Goal: Use online tool/utility: Utilize a website feature to perform a specific function

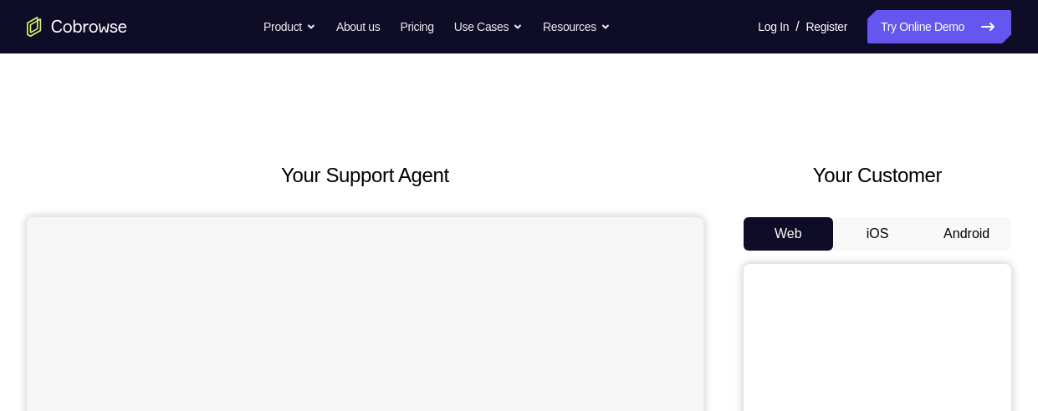
click at [972, 236] on button "Android" at bounding box center [966, 233] width 89 height 33
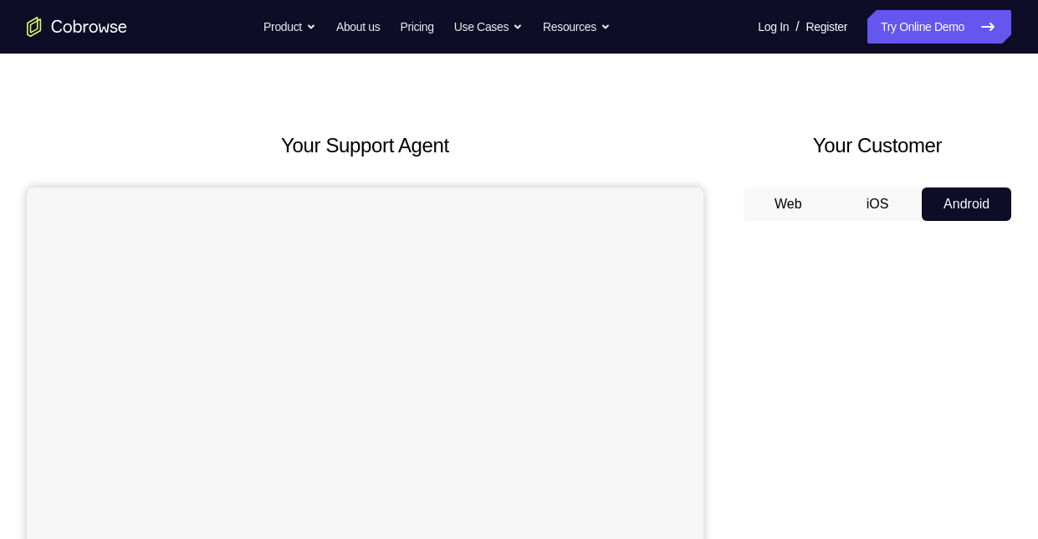
scroll to position [29, 0]
click at [882, 199] on button "iOS" at bounding box center [877, 204] width 89 height 33
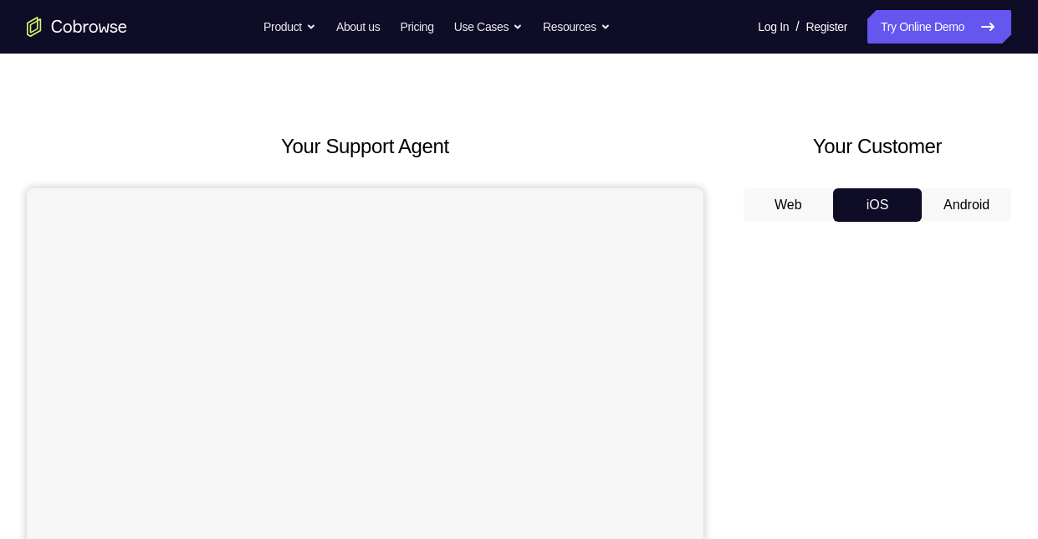
click at [970, 200] on button "Android" at bounding box center [966, 204] width 89 height 33
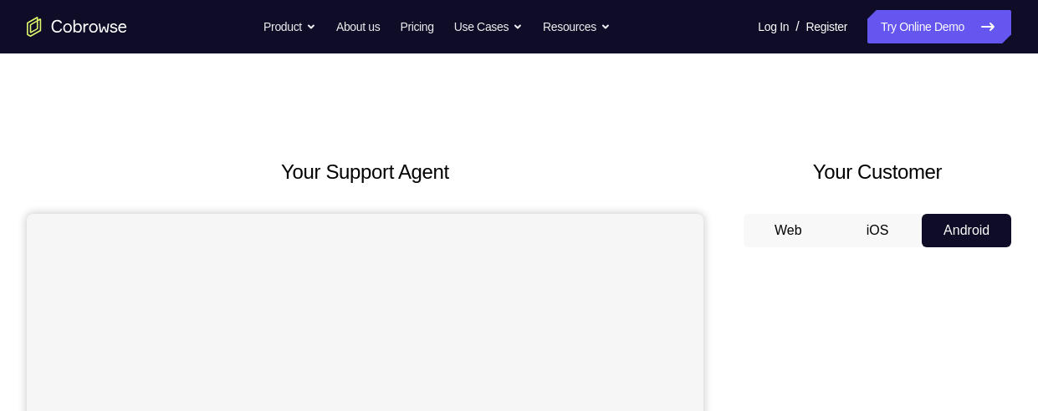
scroll to position [0, 0]
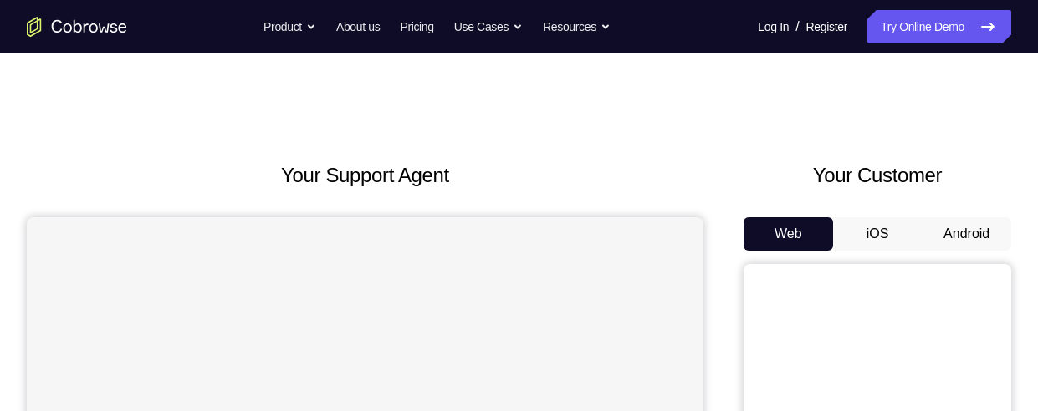
click at [955, 235] on button "Android" at bounding box center [966, 233] width 89 height 33
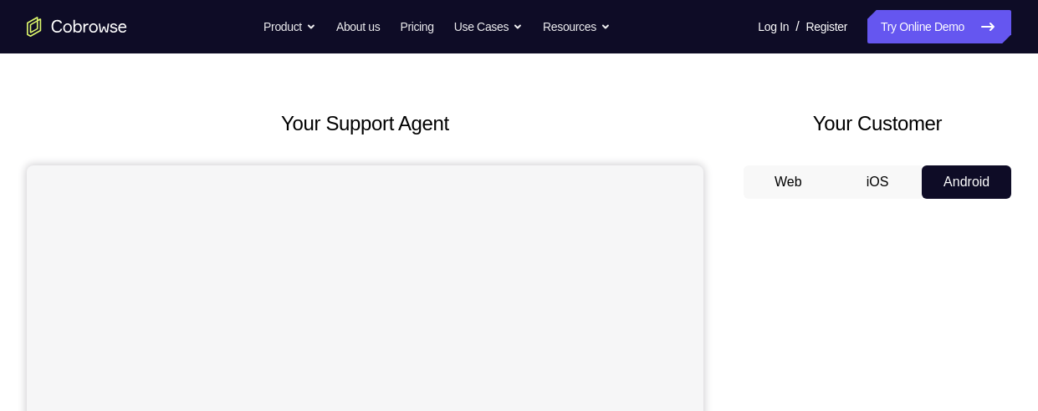
scroll to position [47, 0]
